Goal: Information Seeking & Learning: Understand process/instructions

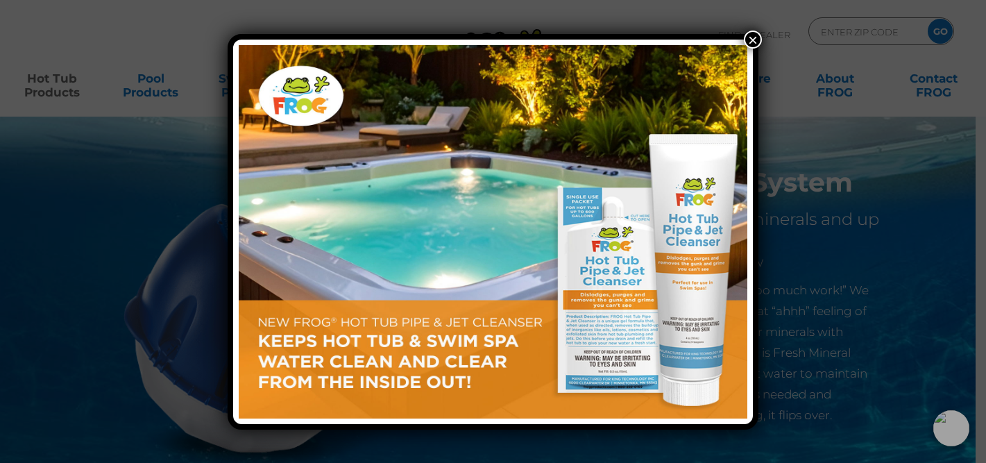
click at [757, 37] on button "×" at bounding box center [753, 40] width 18 height 18
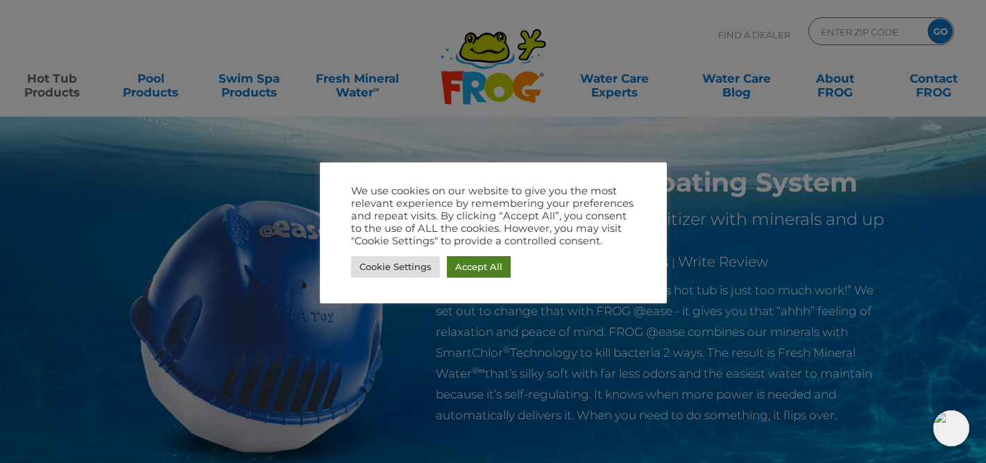
click at [489, 271] on link "Accept All" at bounding box center [479, 267] width 64 height 22
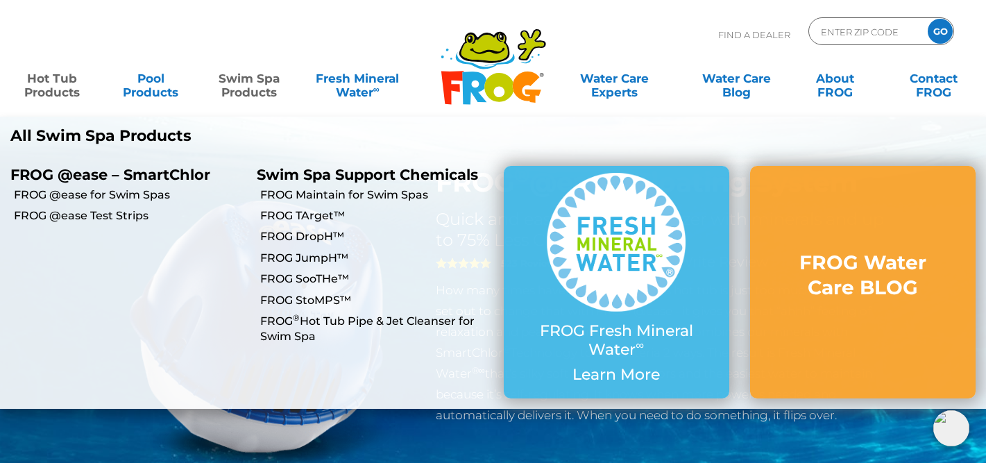
click at [255, 84] on link "Swim Spa Products" at bounding box center [249, 79] width 76 height 28
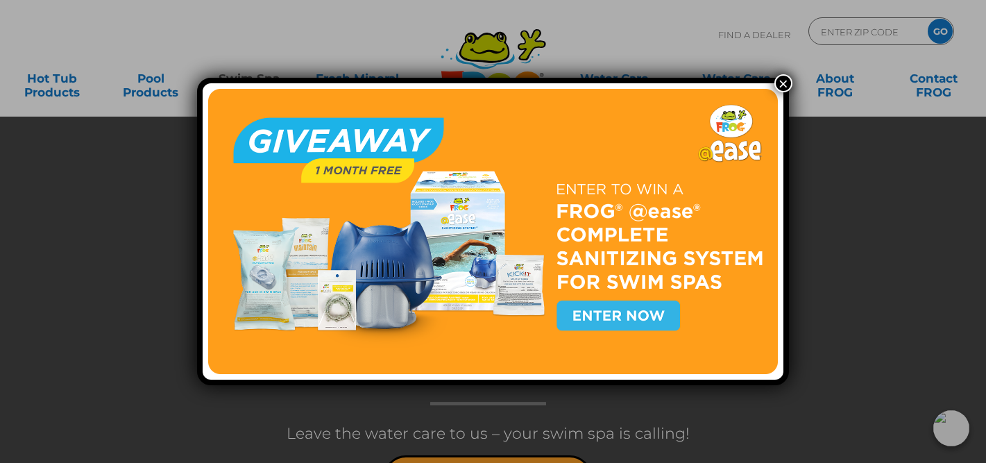
click at [781, 85] on button "×" at bounding box center [784, 83] width 18 height 18
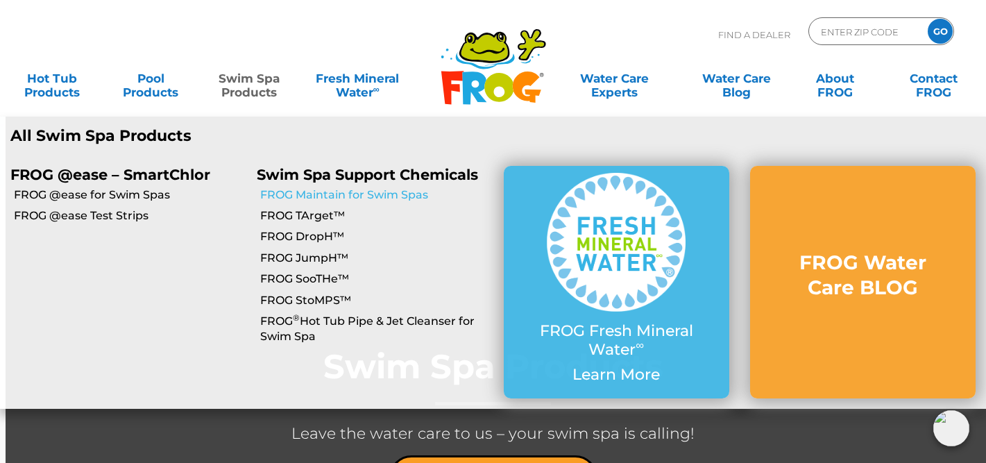
click at [303, 192] on link "FROG Maintain for Swim Spas" at bounding box center [376, 194] width 233 height 15
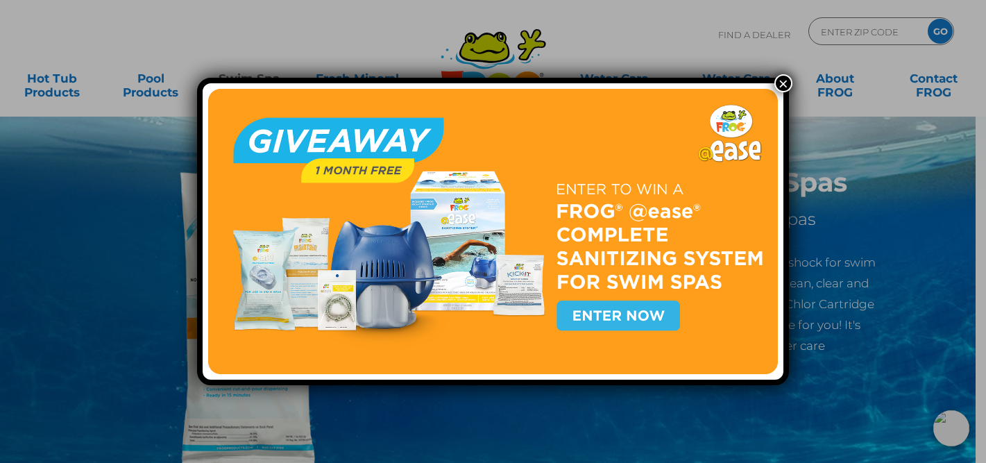
click at [782, 85] on button "×" at bounding box center [784, 83] width 18 height 18
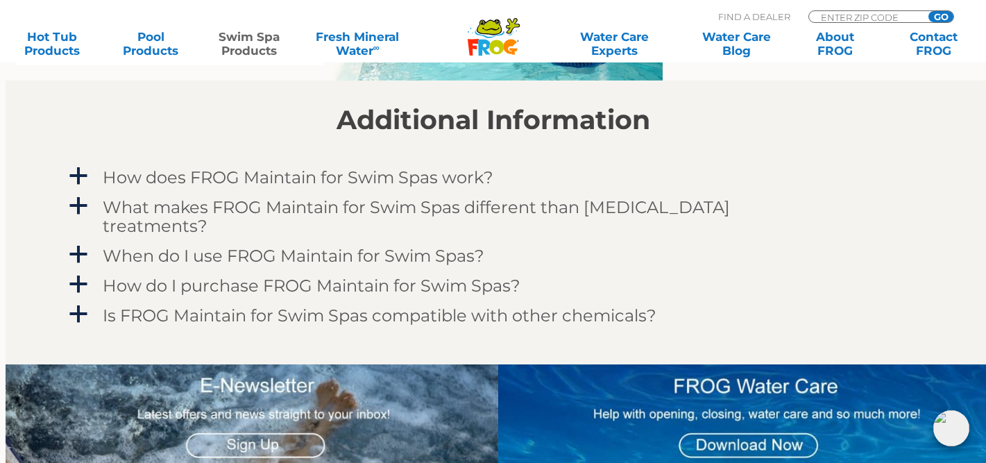
scroll to position [1184, 0]
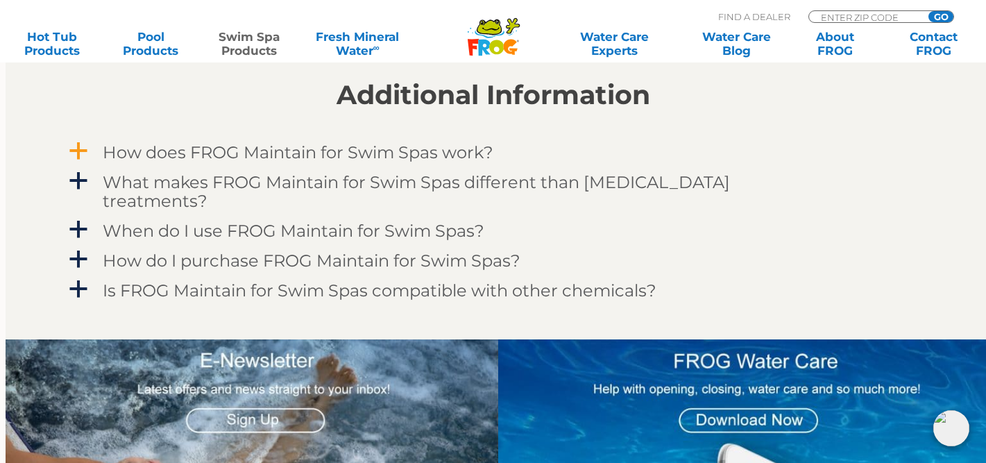
click at [81, 153] on span "a" at bounding box center [78, 151] width 21 height 21
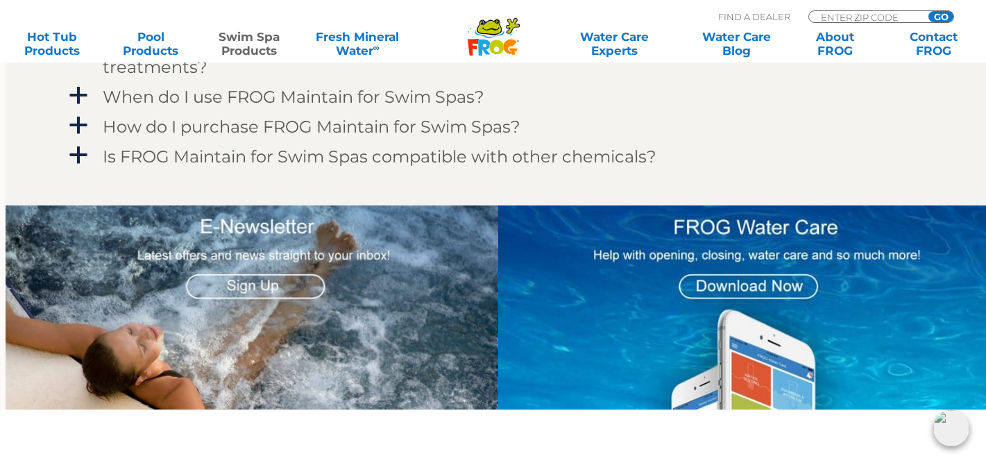
scroll to position [1026, 0]
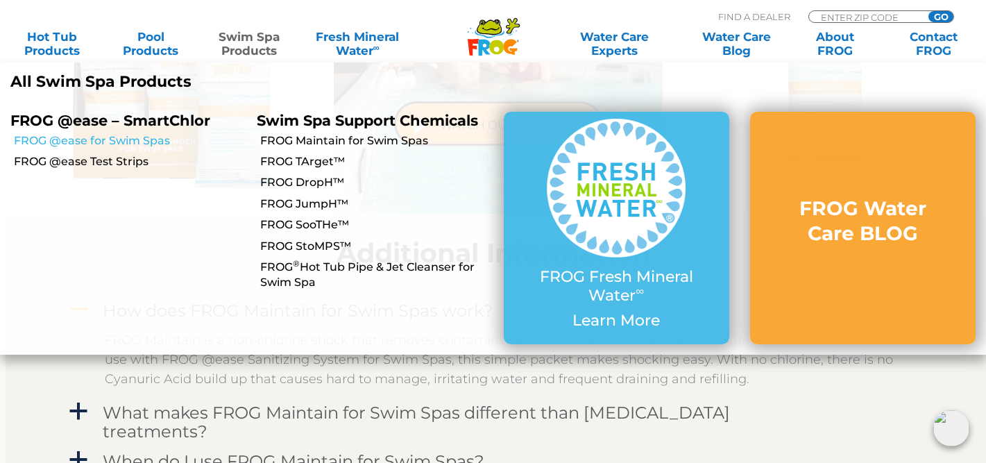
click at [118, 140] on link "FROG @ease for Swim Spas" at bounding box center [130, 140] width 233 height 15
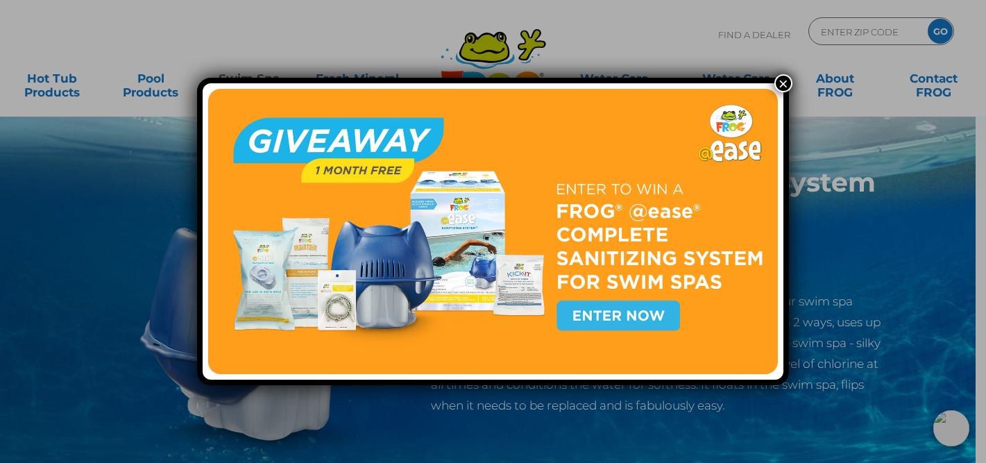
click at [785, 83] on button "×" at bounding box center [784, 83] width 18 height 18
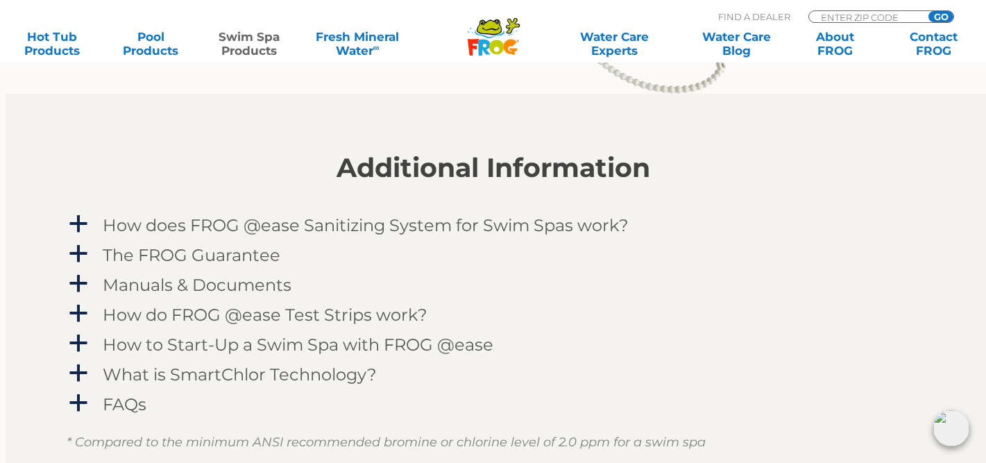
scroll to position [1578, 0]
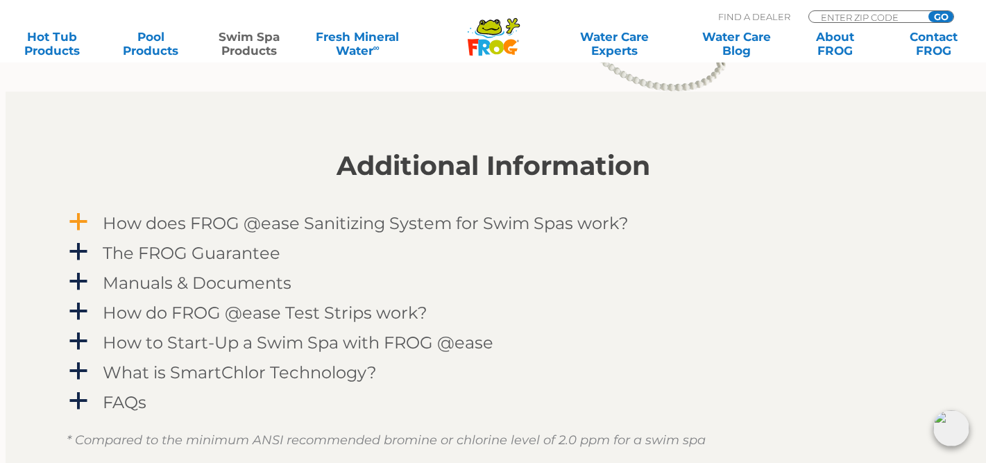
click at [94, 224] on link "a How does FROG @ease Sanitizing System for Swim Spas work?" at bounding box center [494, 223] width 854 height 26
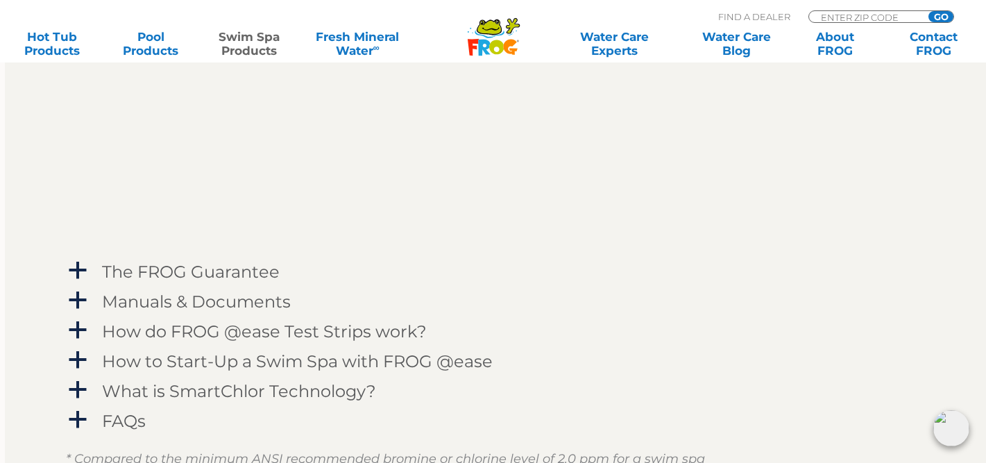
scroll to position [2030, 1]
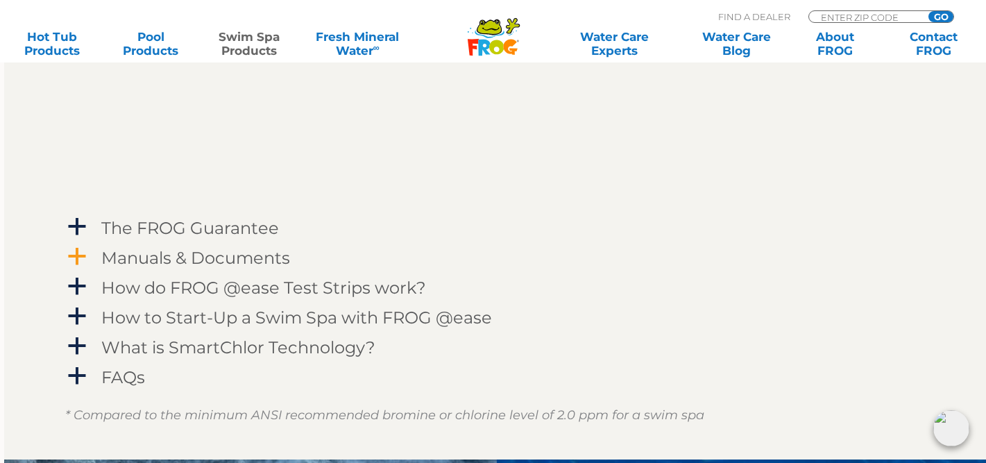
click at [237, 257] on h4 "Manuals & Documents" at bounding box center [195, 258] width 189 height 19
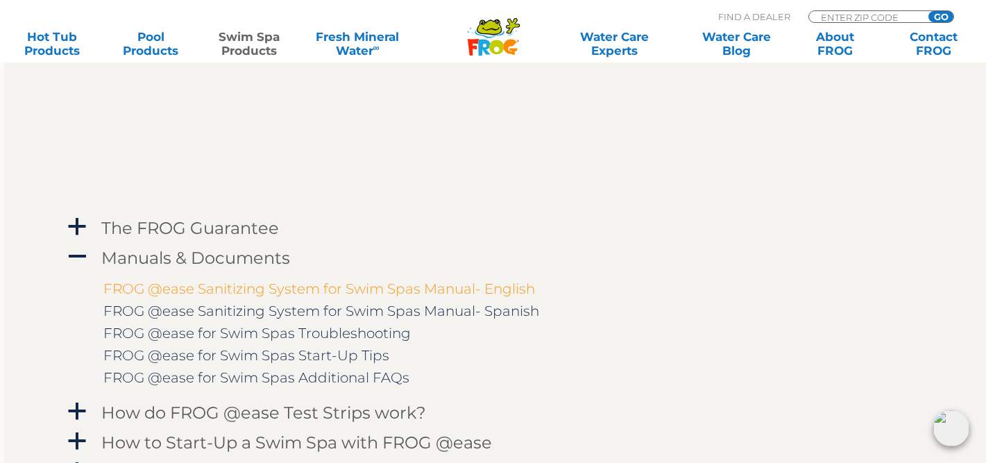
click at [262, 287] on link "FROG @ease Sanitizing System for Swim Spas Manual- English" at bounding box center [319, 288] width 432 height 17
